Goal: Task Accomplishment & Management: Manage account settings

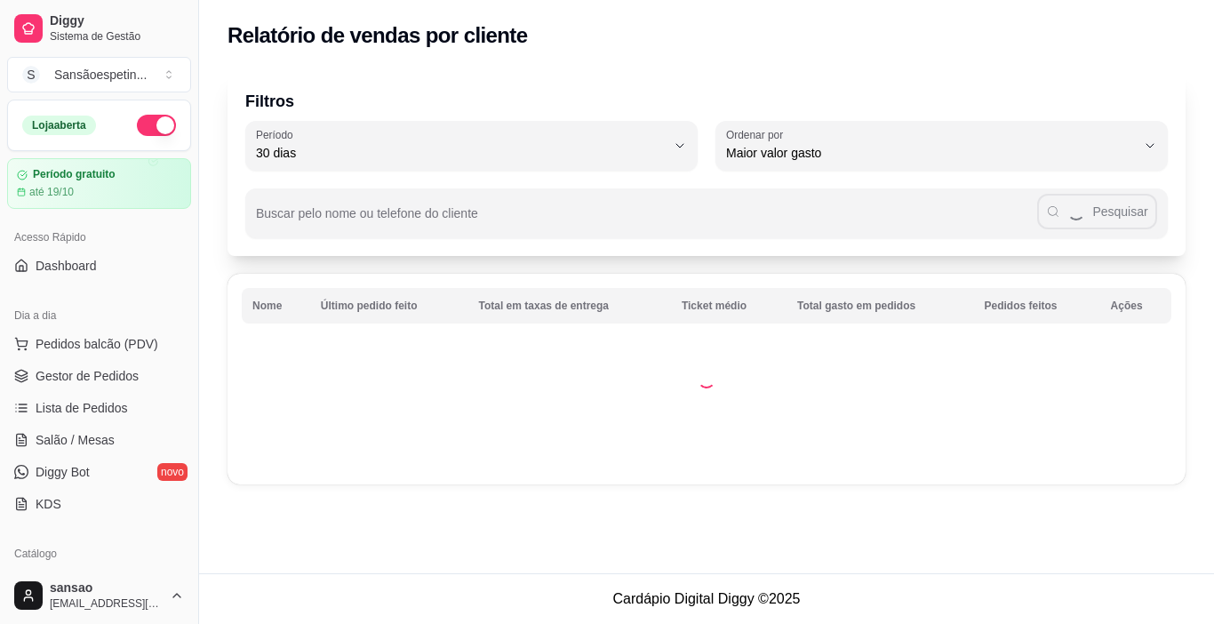
select select "30"
select select "HIGHEST_TOTAL_SPENT_WITH_ORDERS"
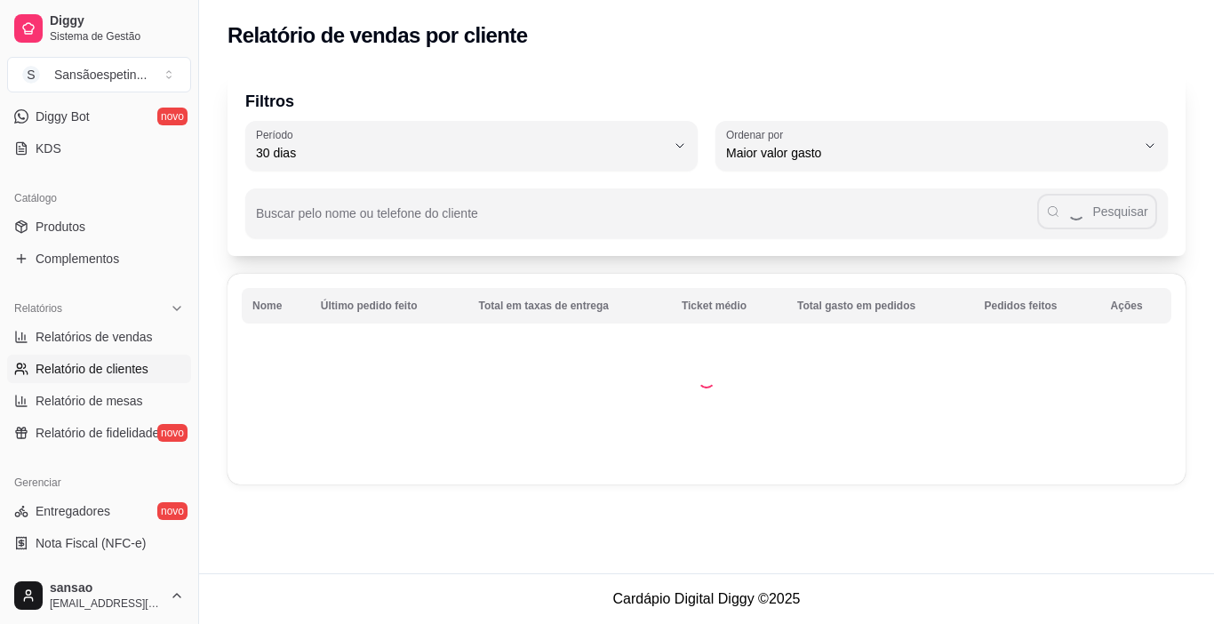
click at [99, 398] on span "Relatório de mesas" at bounding box center [90, 401] width 108 height 18
select select "TOTAL_OF_ORDERS"
select select "7"
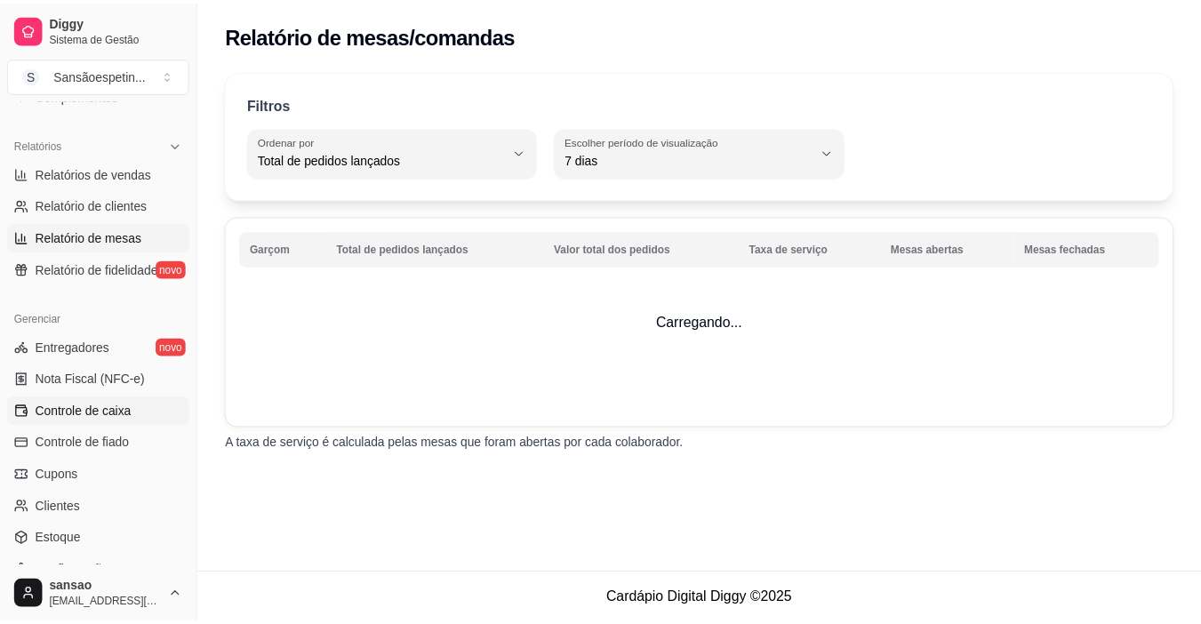
scroll to position [533, 0]
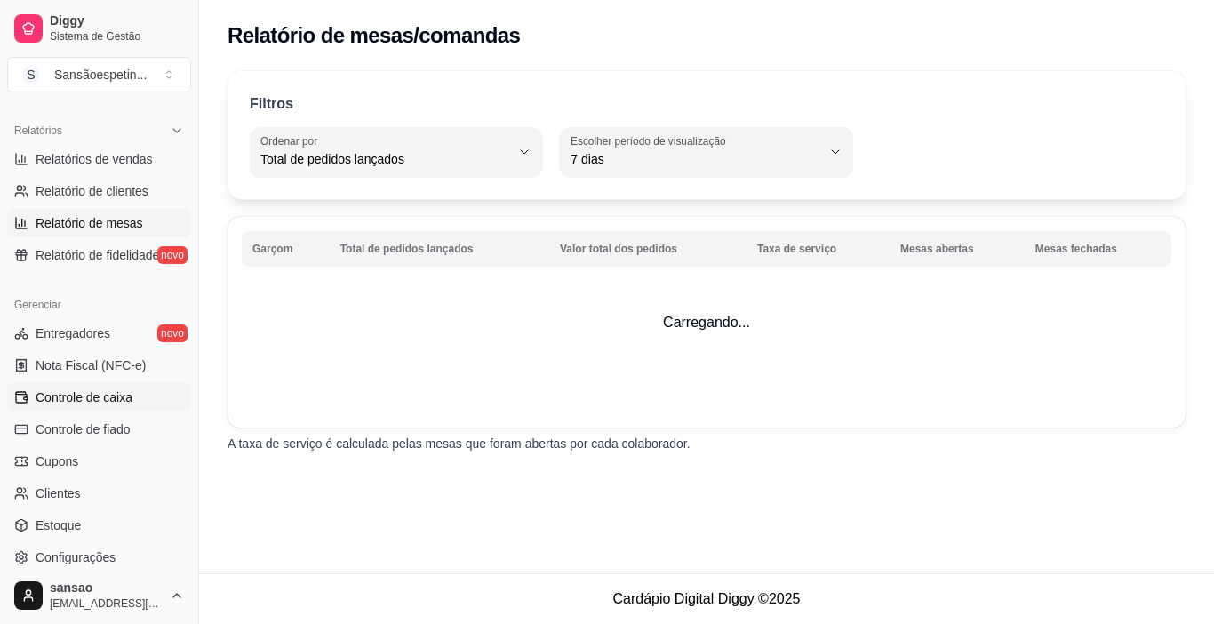
click at [92, 398] on span "Controle de caixa" at bounding box center [84, 397] width 97 height 18
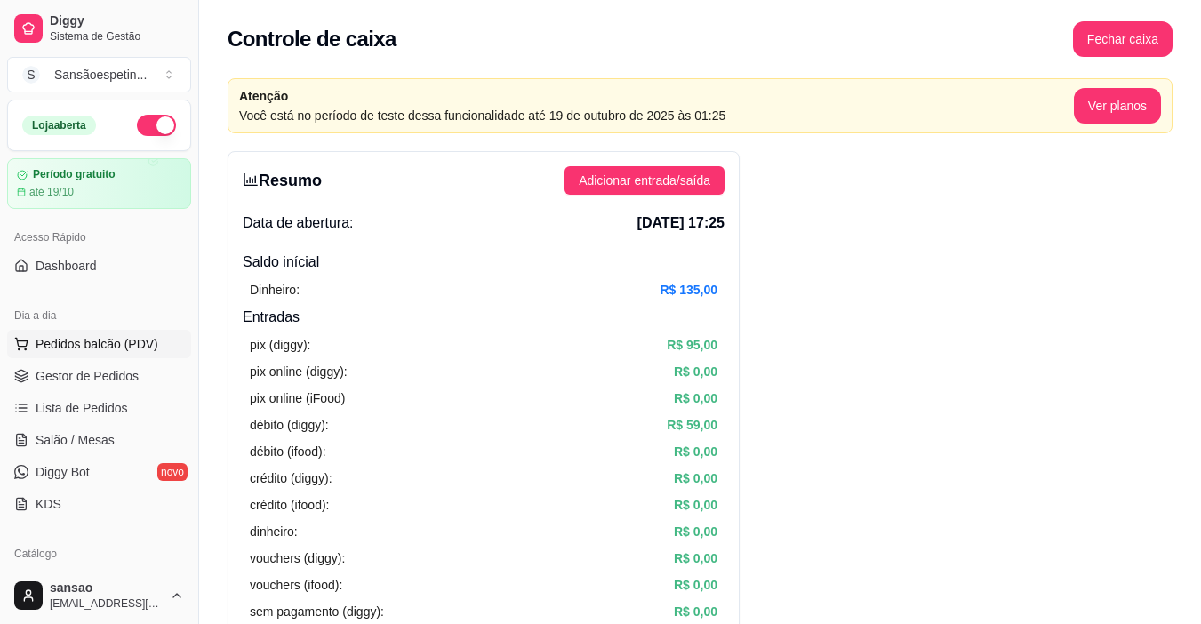
click at [126, 340] on span "Pedidos balcão (PDV)" at bounding box center [97, 344] width 123 height 18
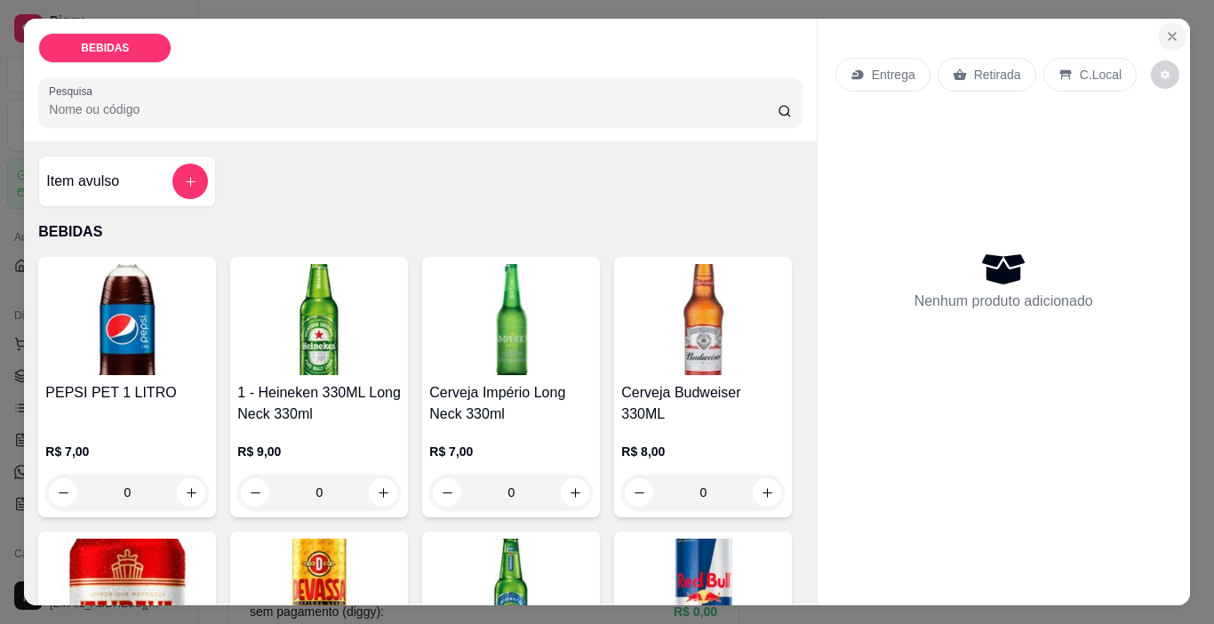
click at [1172, 35] on icon "Close" at bounding box center [1172, 36] width 14 height 14
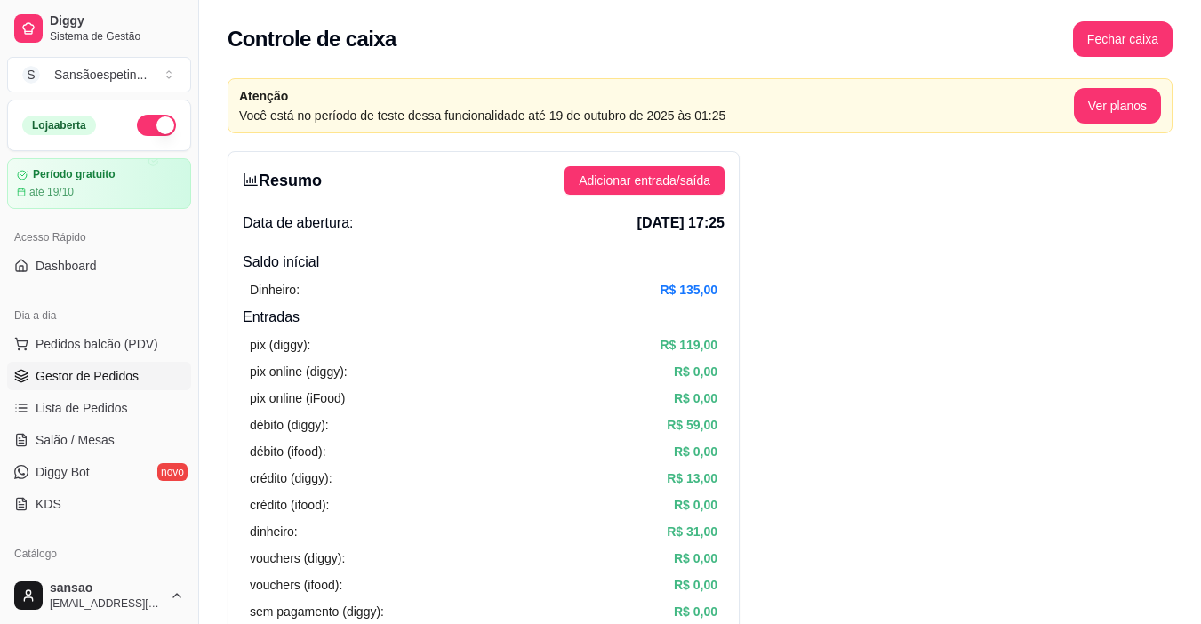
click at [128, 370] on span "Gestor de Pedidos" at bounding box center [87, 376] width 103 height 18
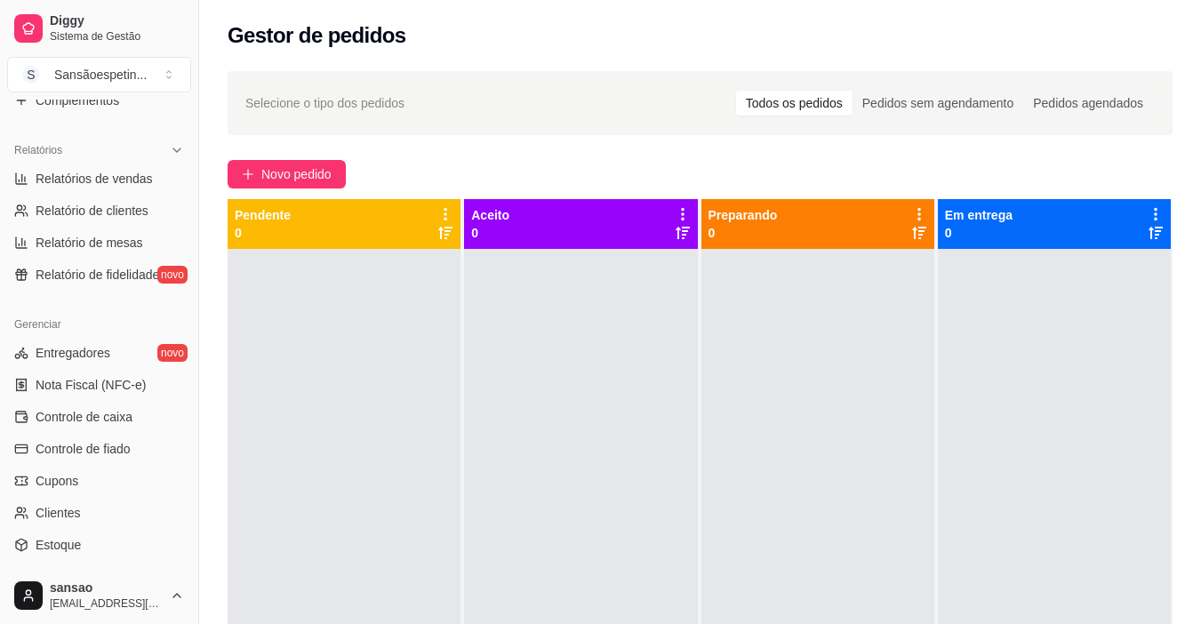
scroll to position [533, 0]
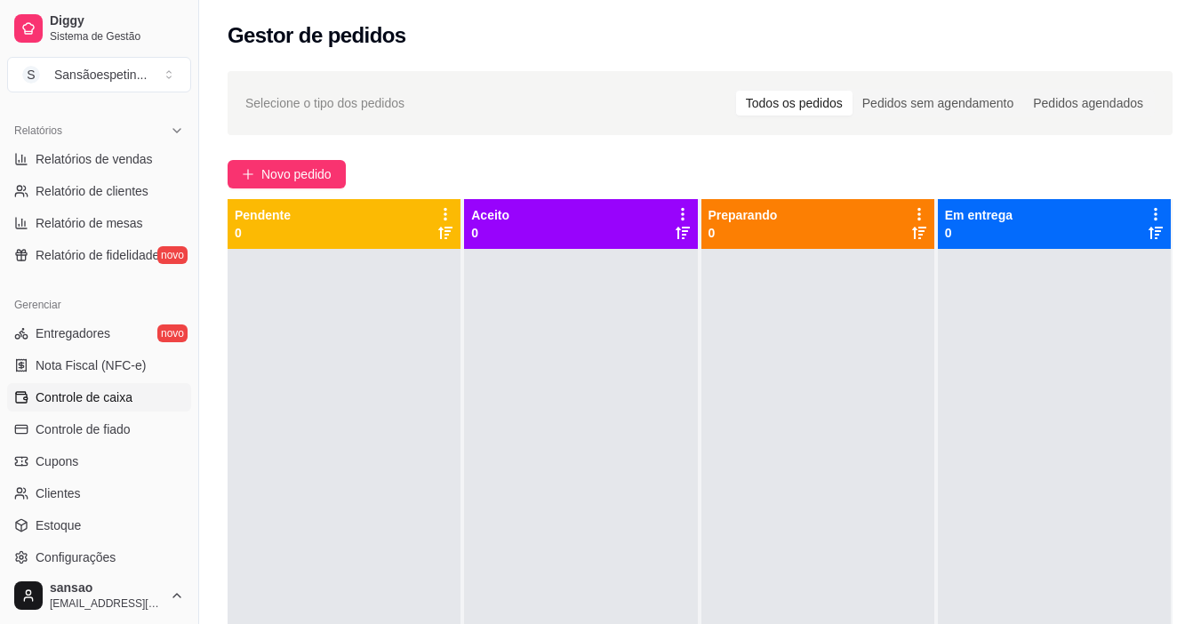
click at [106, 394] on span "Controle de caixa" at bounding box center [84, 397] width 97 height 18
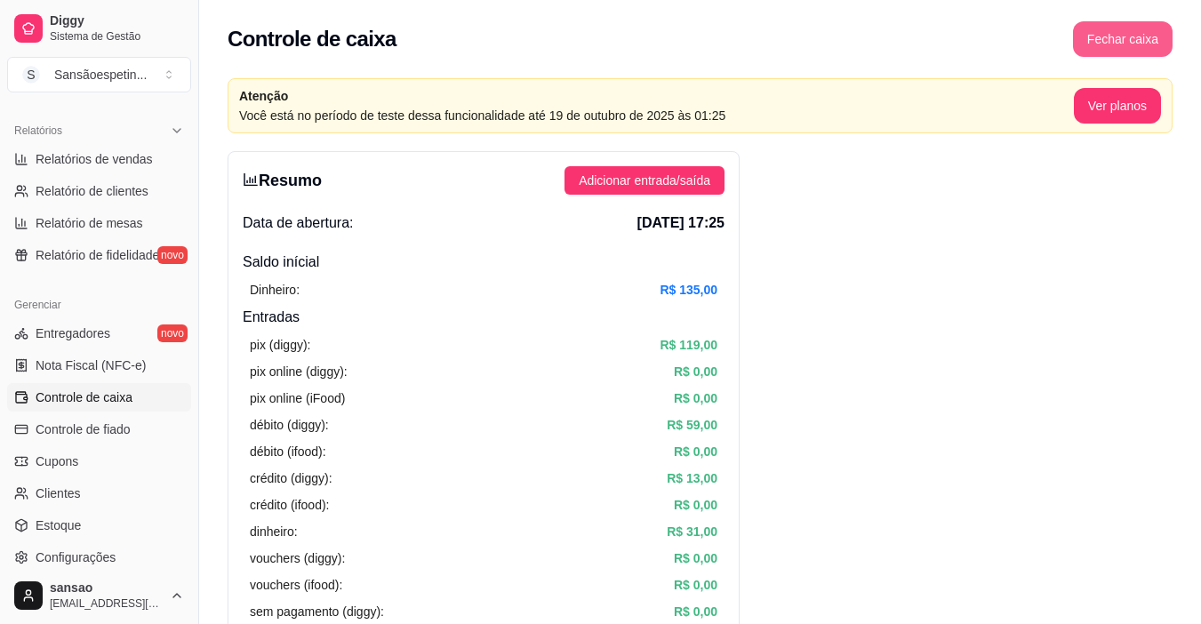
click at [1103, 29] on button "Fechar caixa" at bounding box center [1123, 39] width 100 height 36
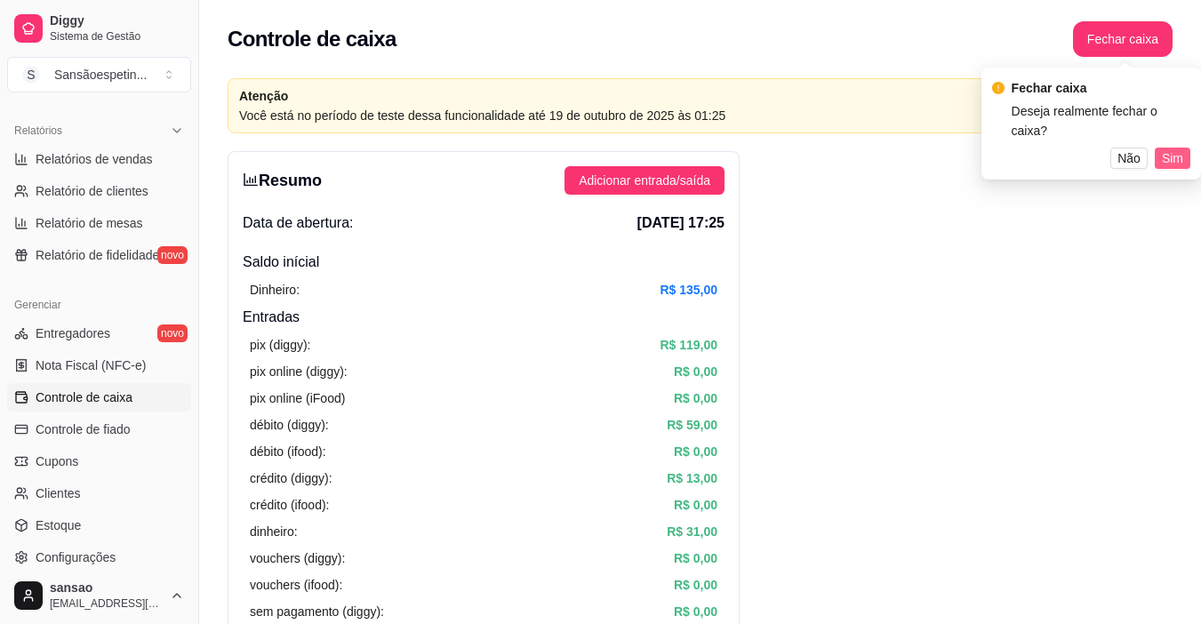
click at [1172, 148] on span "Sim" at bounding box center [1172, 158] width 21 height 20
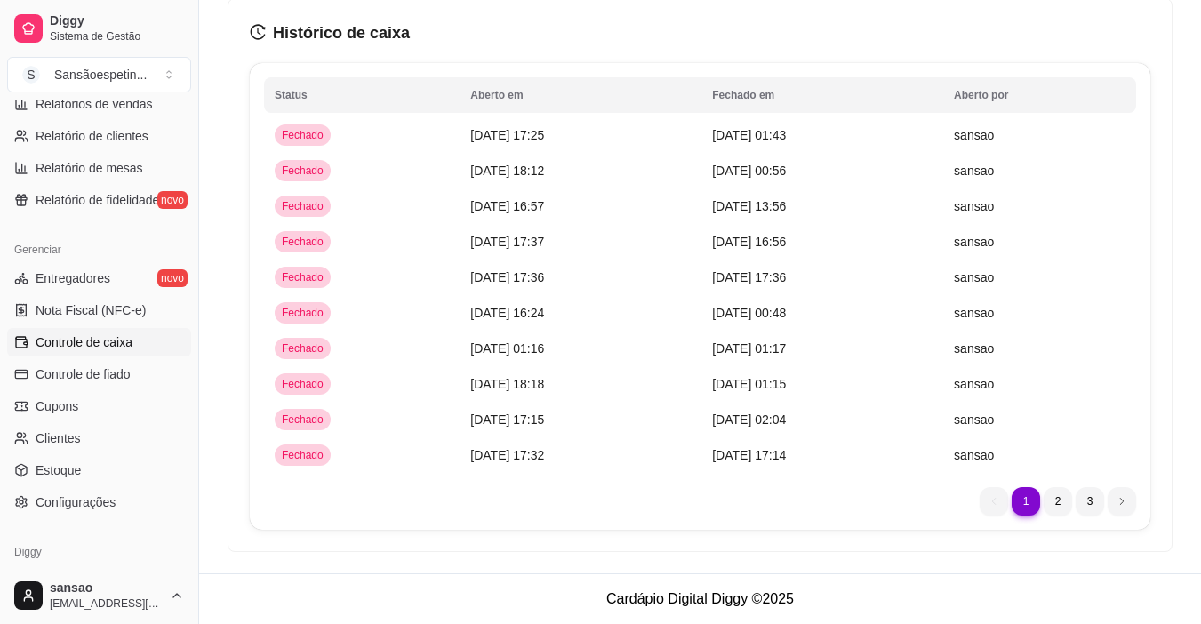
scroll to position [655, 0]
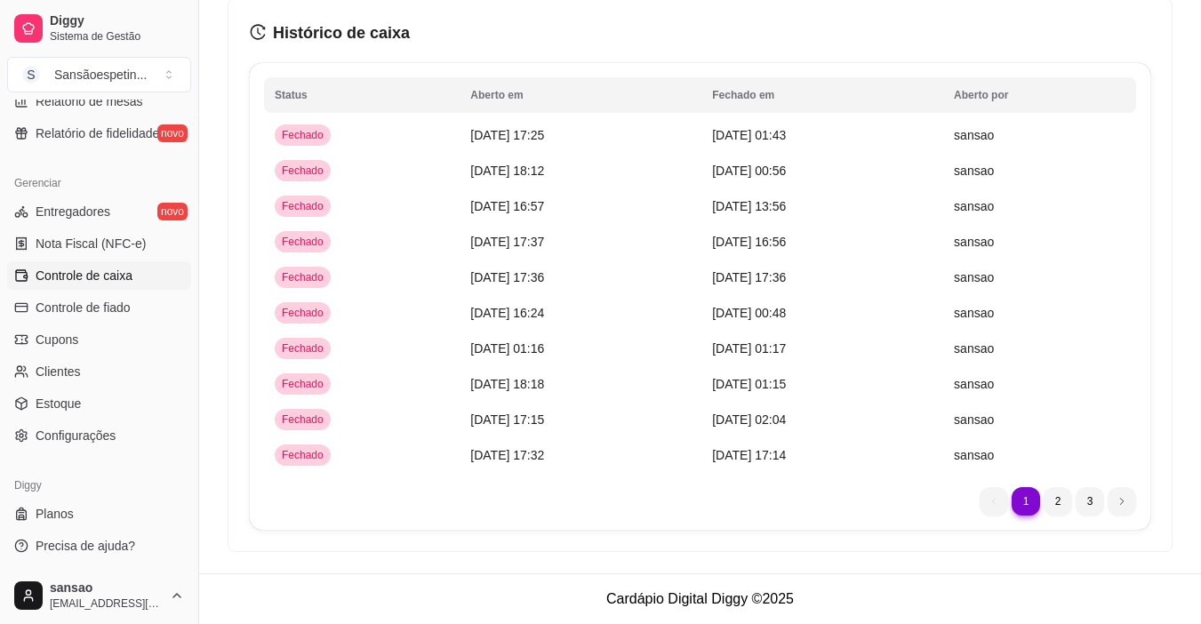
click at [138, 276] on link "Controle de caixa" at bounding box center [99, 275] width 184 height 28
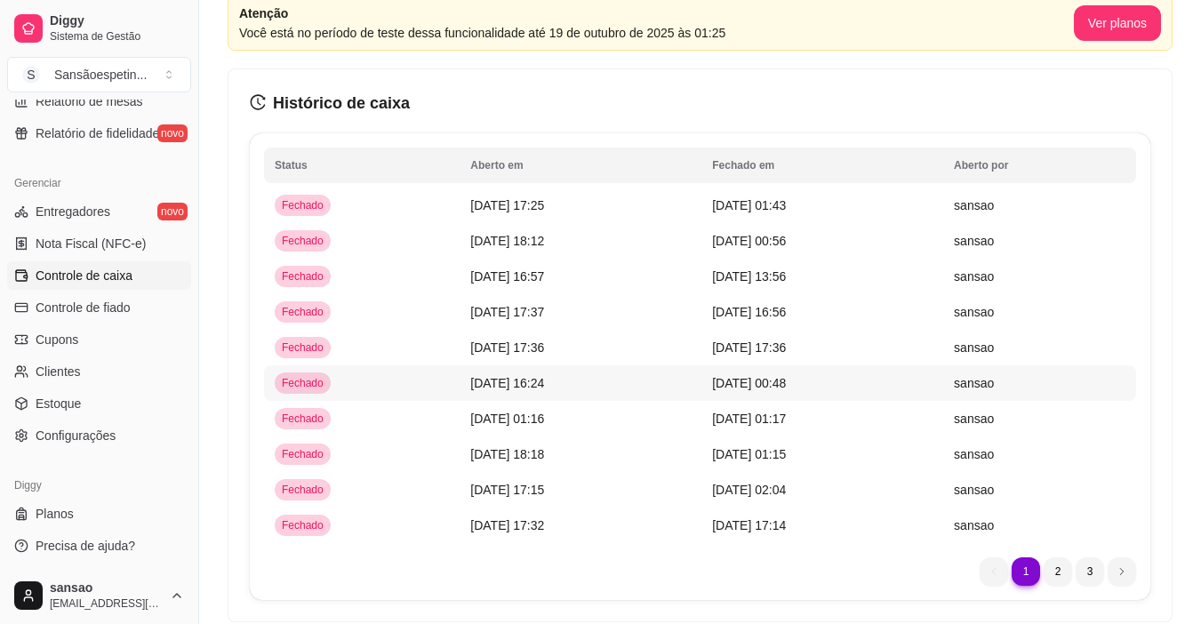
scroll to position [0, 0]
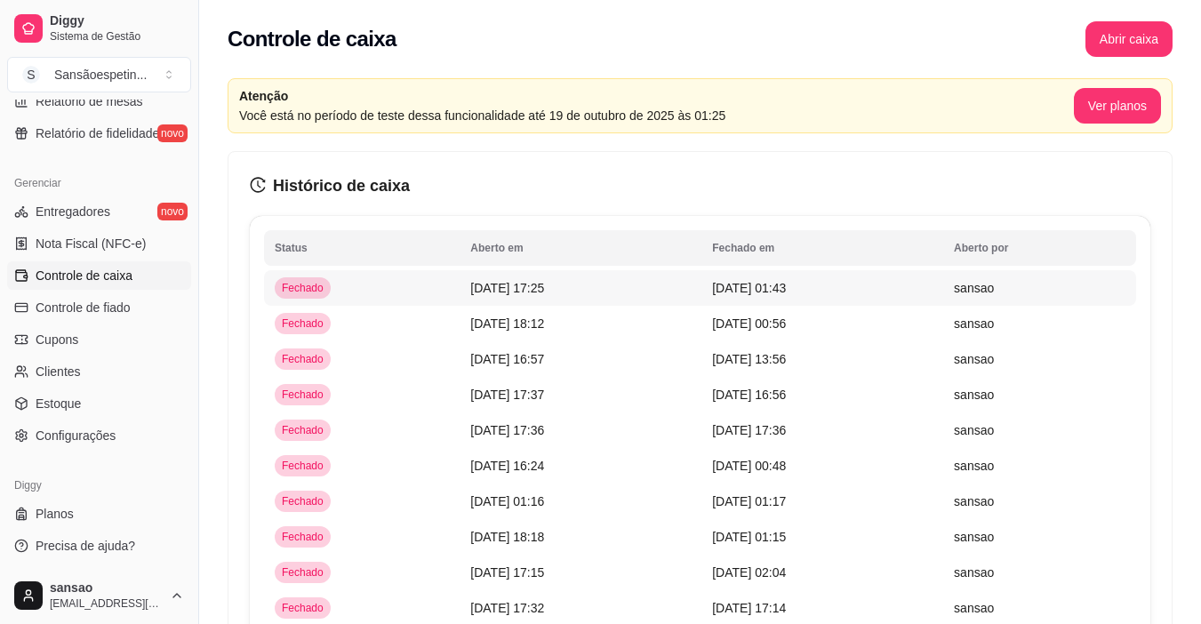
click at [781, 290] on span "[DATE] 01:43" at bounding box center [749, 288] width 74 height 14
